Goal: Navigation & Orientation: Find specific page/section

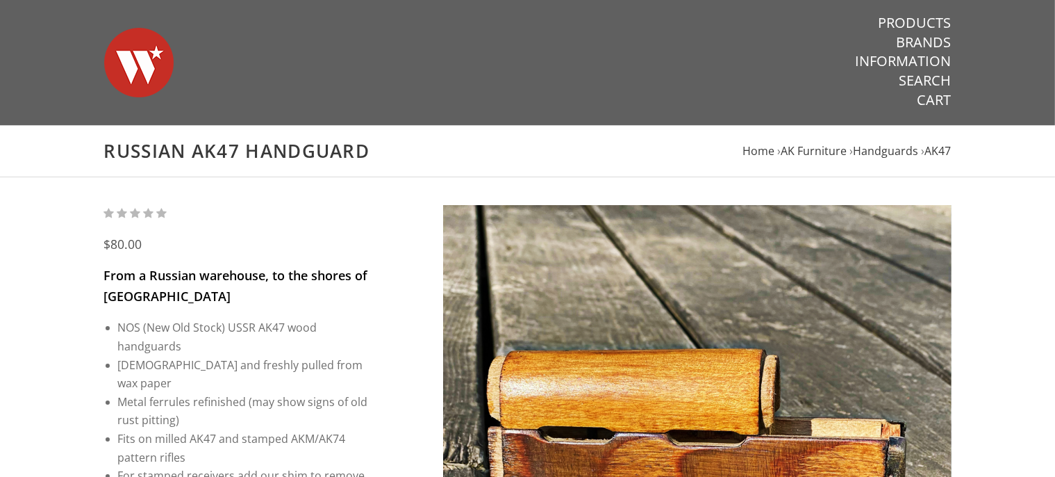
click at [133, 47] on img at bounding box center [138, 62] width 69 height 97
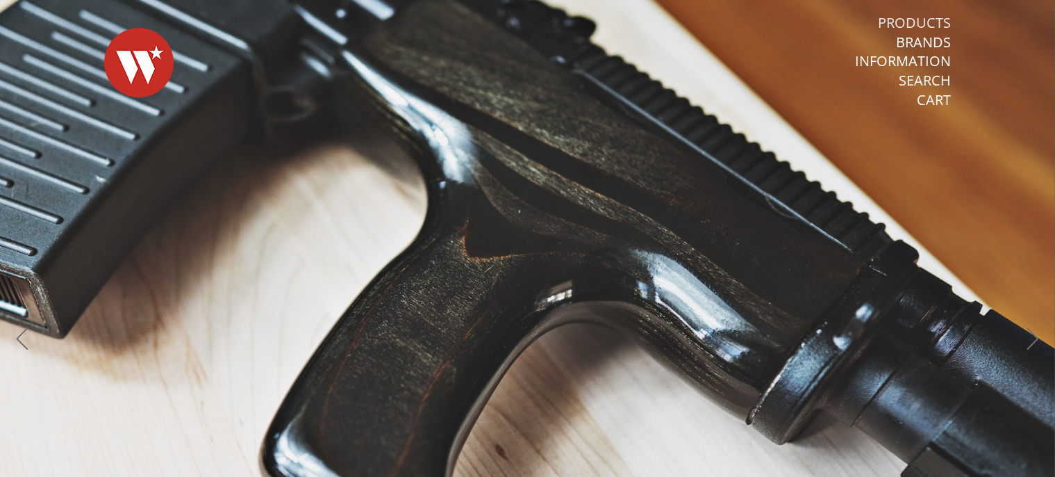
click at [932, 21] on link "Products" at bounding box center [915, 23] width 73 height 18
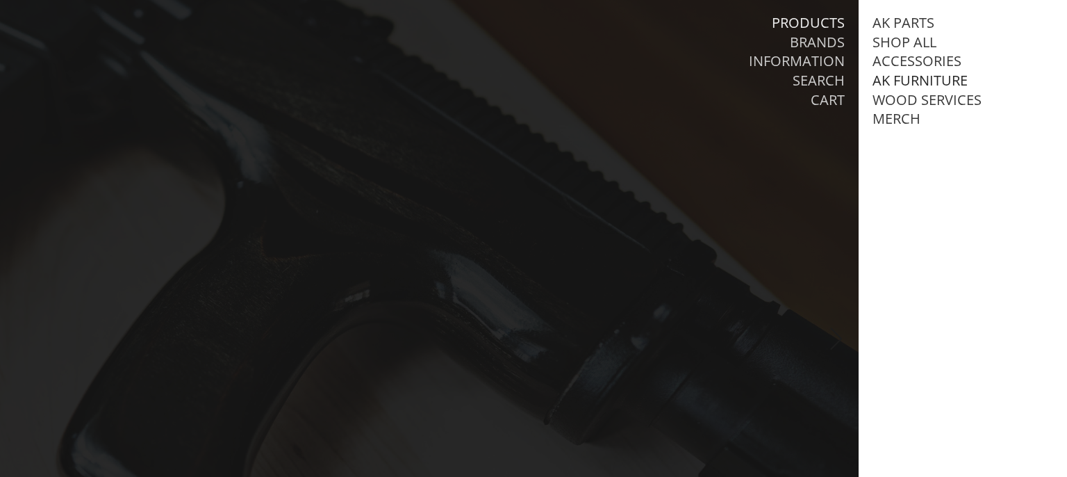
click at [933, 82] on link "AK Furniture" at bounding box center [920, 81] width 95 height 18
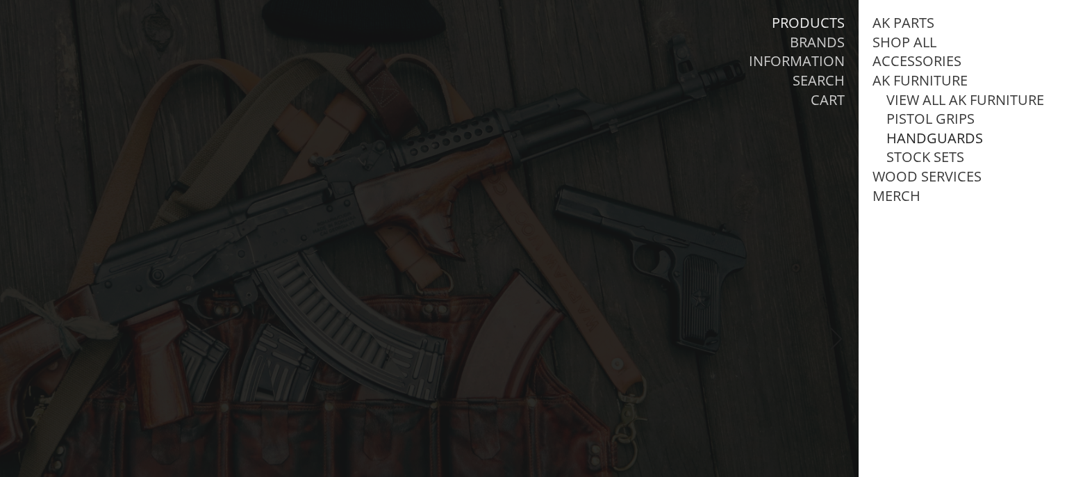
click at [940, 147] on link "Handguards" at bounding box center [934, 138] width 97 height 18
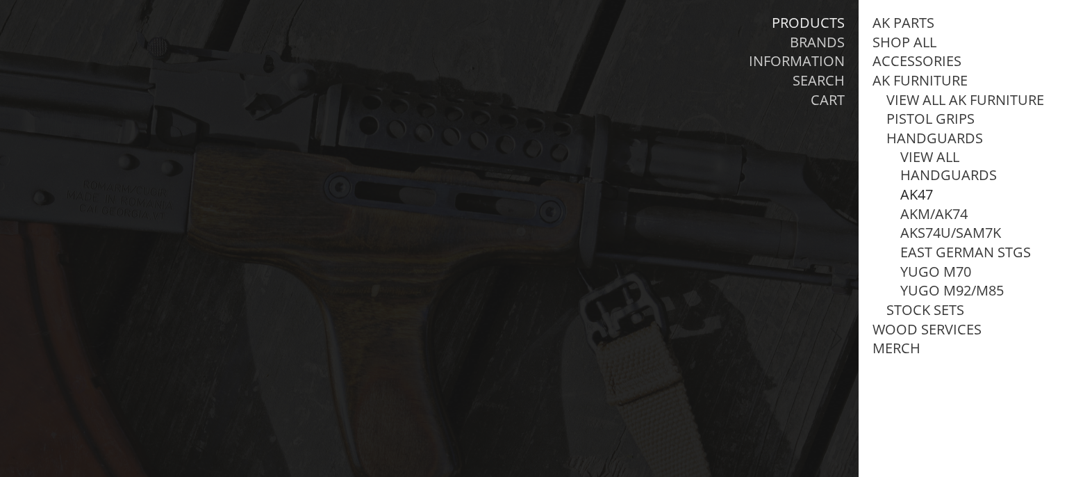
click at [923, 204] on link "AK47" at bounding box center [916, 194] width 33 height 18
